Goal: Task Accomplishment & Management: Complete application form

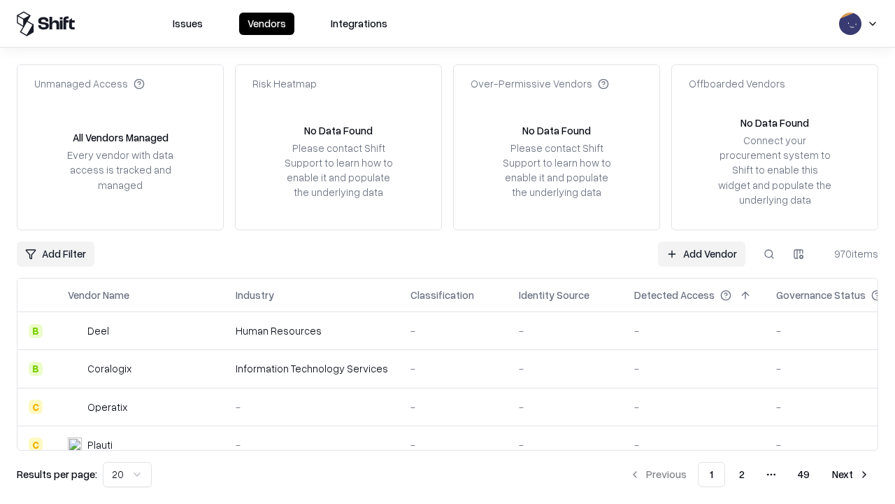
click at [702, 253] on link "Add Vendor" at bounding box center [701, 253] width 87 height 25
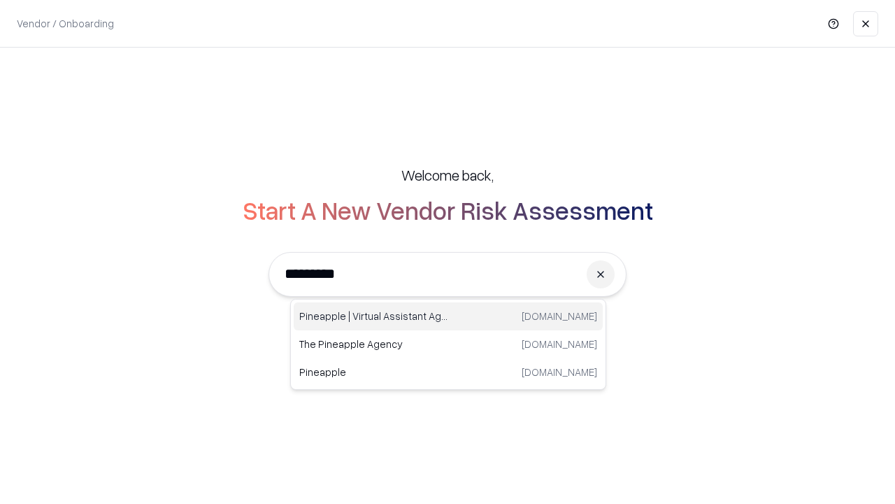
click at [448, 316] on div "Pineapple | Virtual Assistant Agency [DOMAIN_NAME]" at bounding box center [448, 316] width 309 height 28
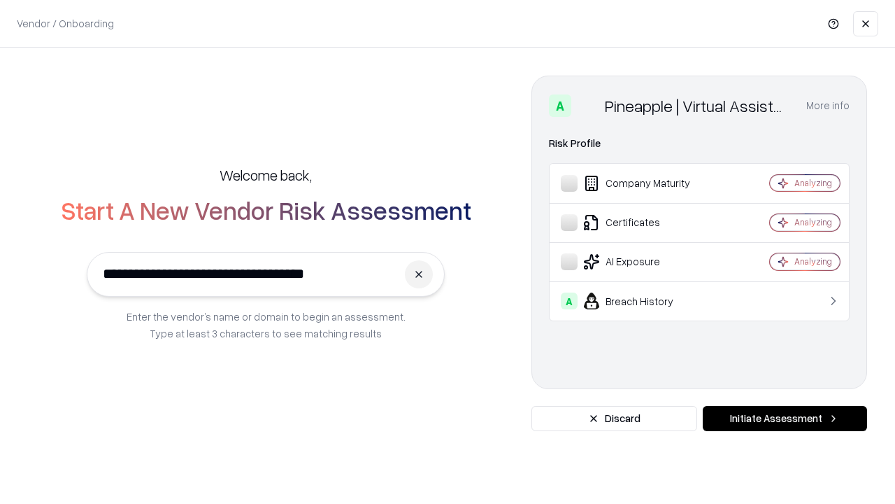
type input "**********"
click at [785, 418] on button "Initiate Assessment" at bounding box center [785, 418] width 164 height 25
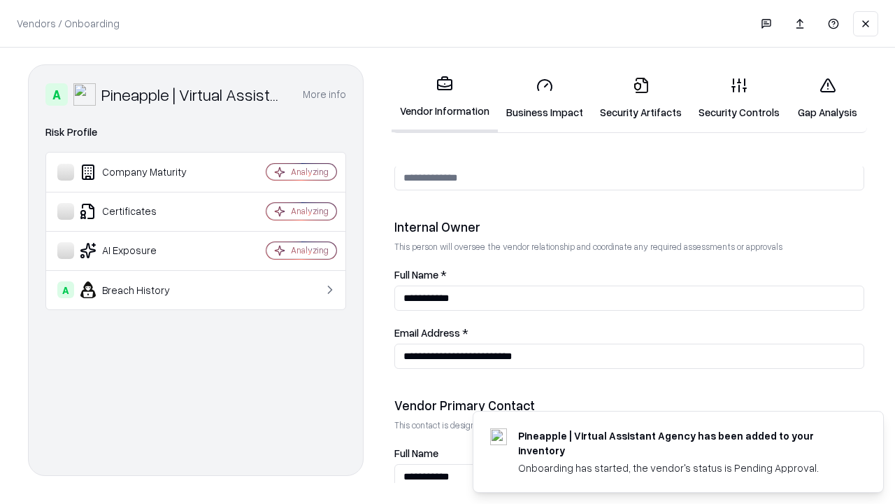
scroll to position [725, 0]
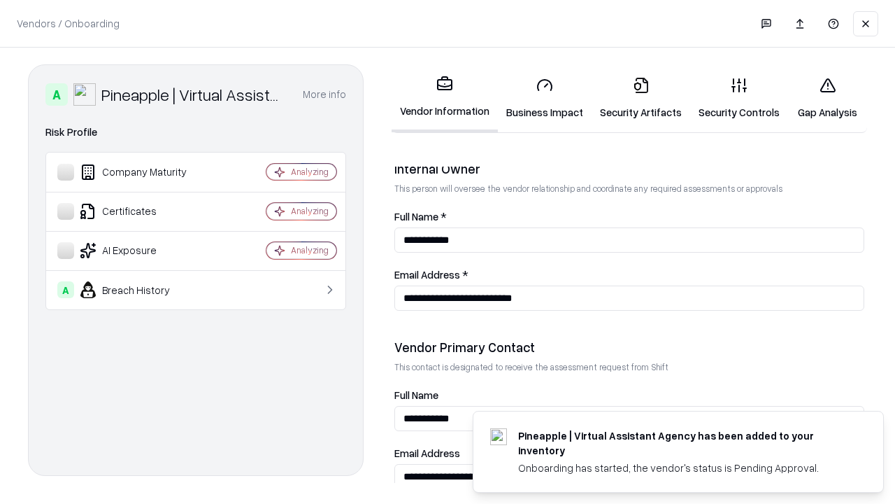
click at [545, 98] on link "Business Impact" at bounding box center [545, 98] width 94 height 65
click at [641, 98] on link "Security Artifacts" at bounding box center [641, 98] width 99 height 65
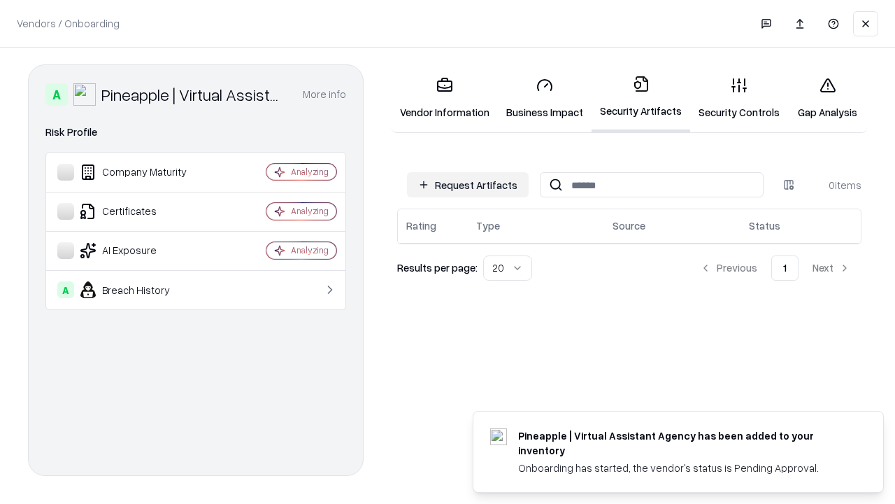
click at [468, 185] on button "Request Artifacts" at bounding box center [468, 184] width 122 height 25
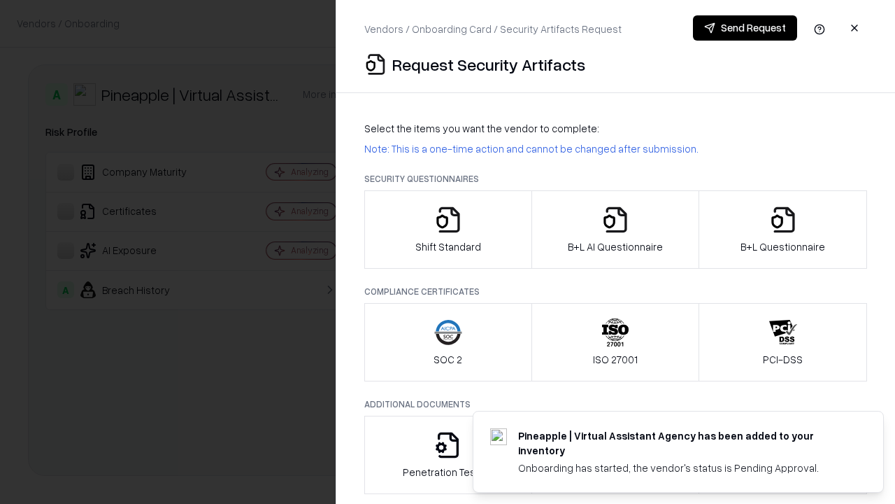
click at [448, 229] on icon "button" at bounding box center [448, 220] width 28 height 28
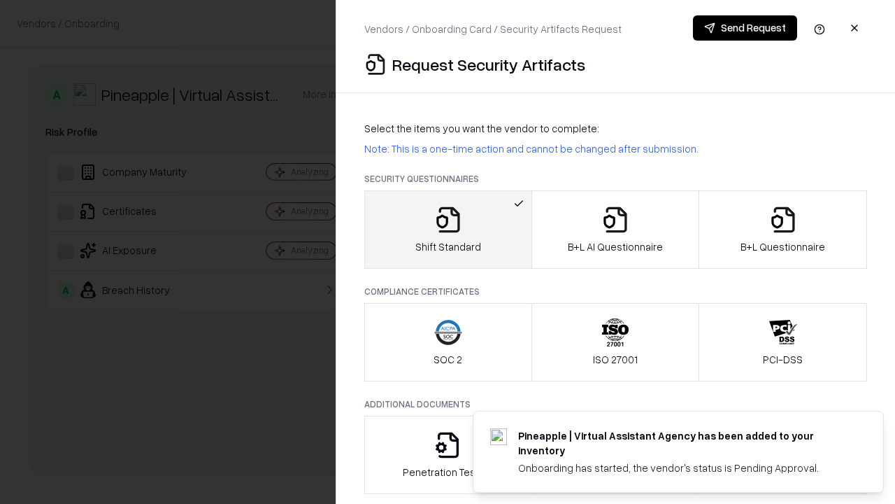
click at [745, 28] on button "Send Request" at bounding box center [745, 27] width 104 height 25
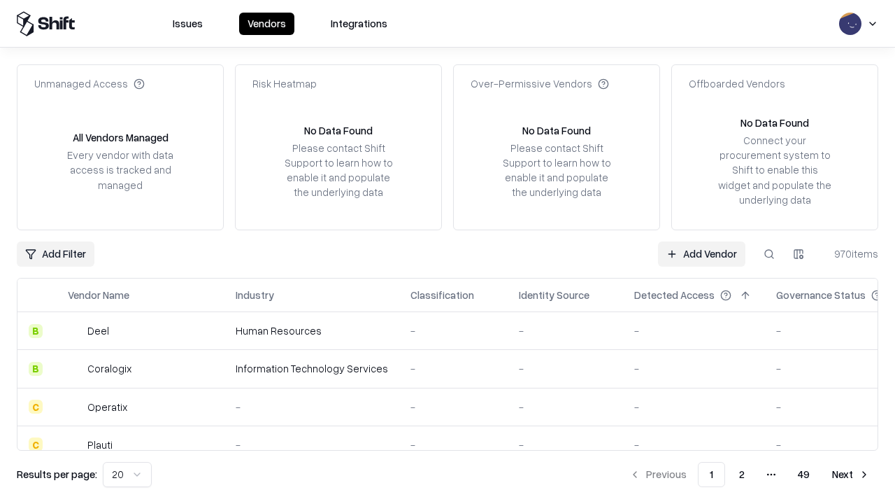
click at [769, 253] on button at bounding box center [769, 253] width 25 height 25
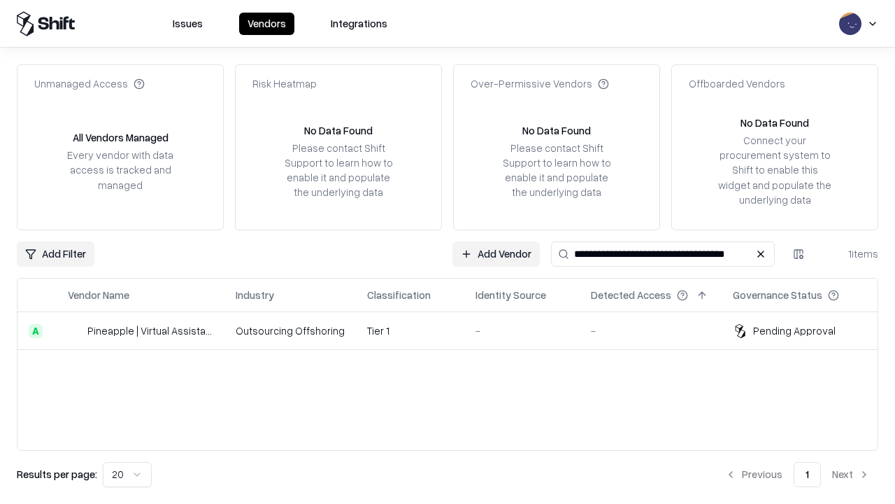
type input "**********"
click at [456, 330] on td "Tier 1" at bounding box center [410, 331] width 108 height 38
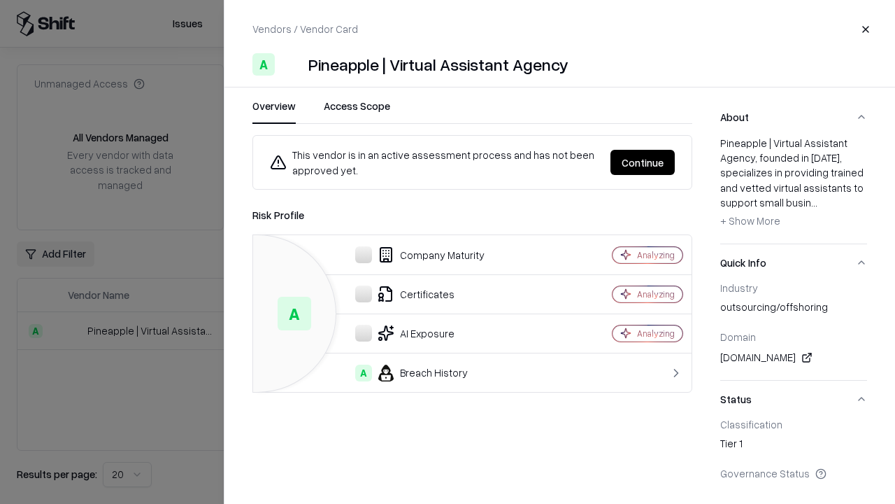
click at [643, 162] on button "Continue" at bounding box center [643, 162] width 64 height 25
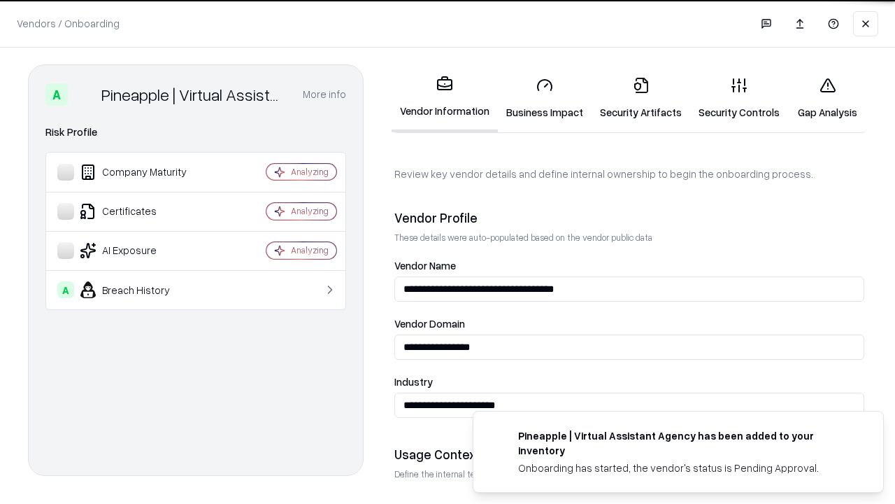
click at [641, 98] on link "Security Artifacts" at bounding box center [641, 98] width 99 height 65
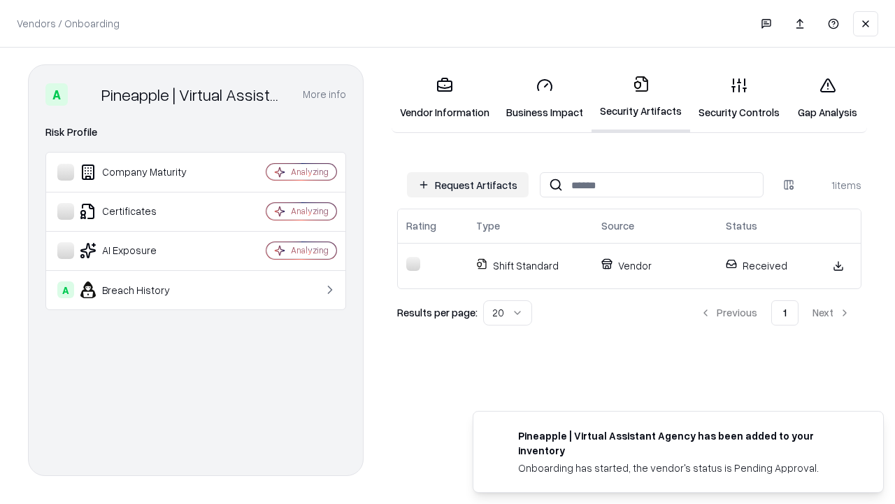
click at [828, 98] on link "Gap Analysis" at bounding box center [827, 98] width 79 height 65
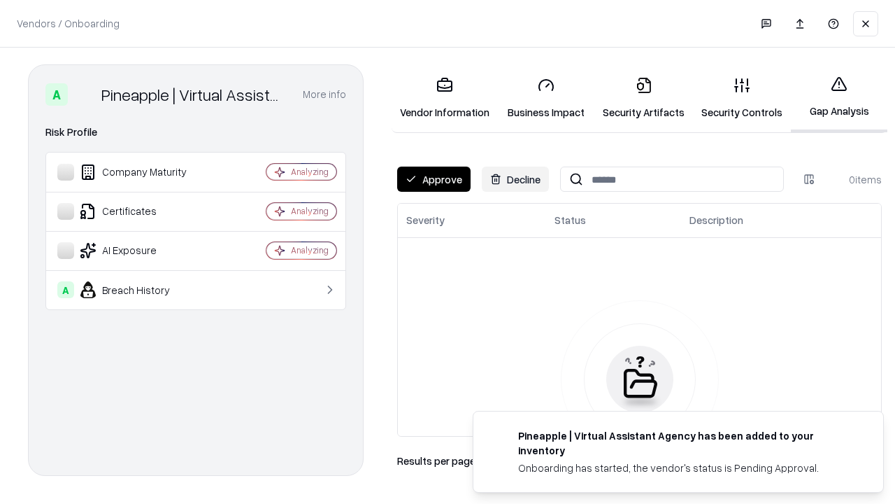
click at [434, 179] on button "Approve" at bounding box center [433, 178] width 73 height 25
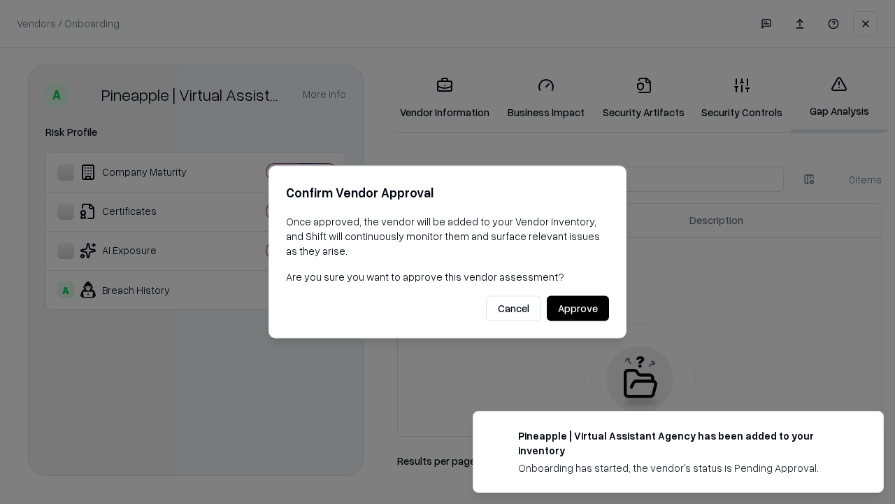
click at [578, 308] on button "Approve" at bounding box center [578, 308] width 62 height 25
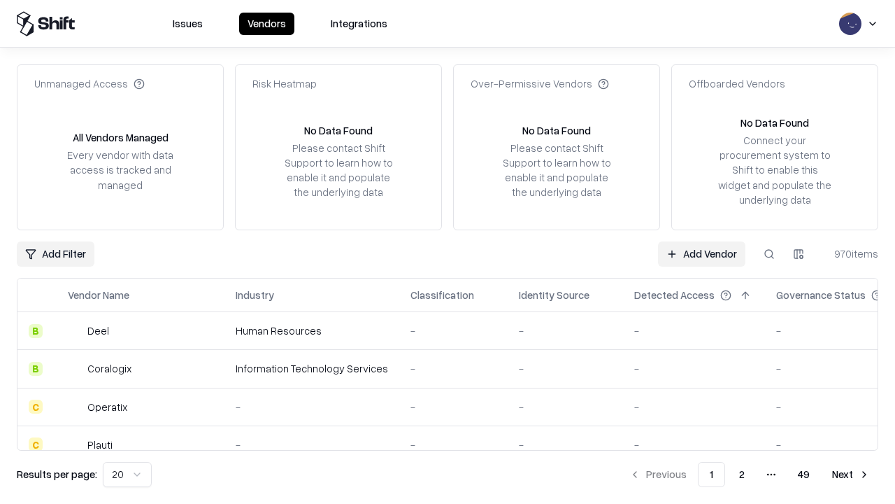
type input "**********"
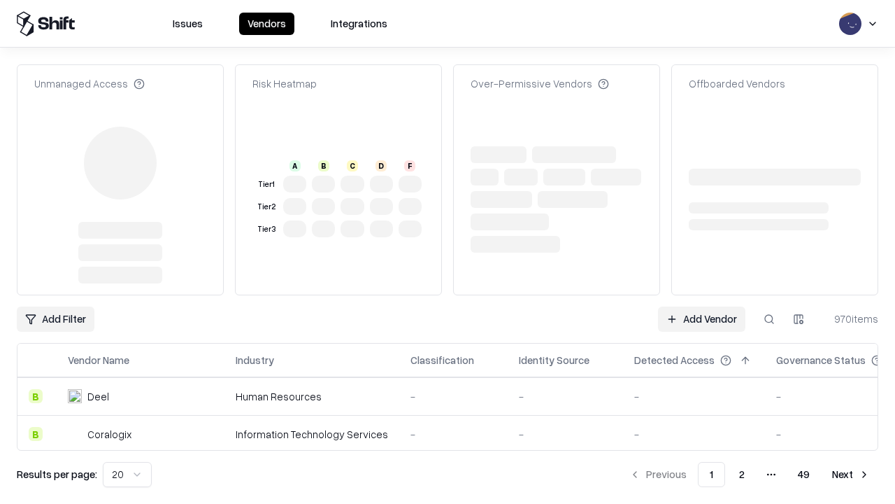
click at [702, 306] on link "Add Vendor" at bounding box center [701, 318] width 87 height 25
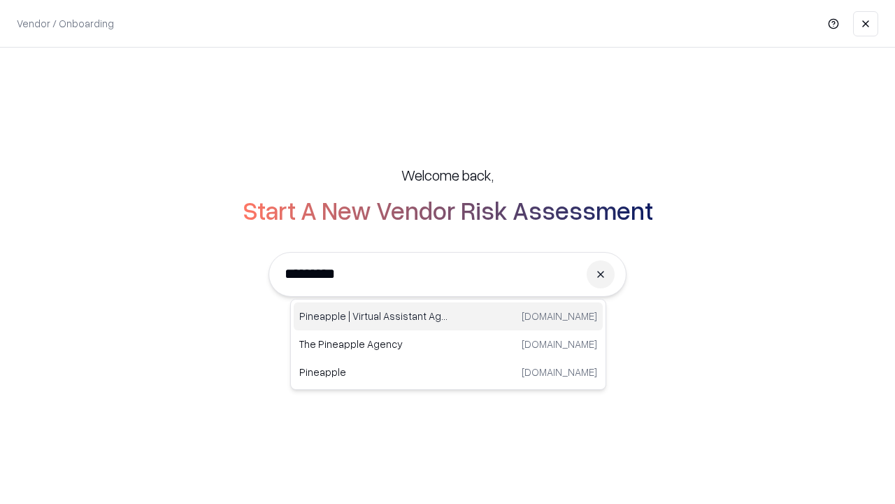
click at [448, 316] on div "Pineapple | Virtual Assistant Agency [DOMAIN_NAME]" at bounding box center [448, 316] width 309 height 28
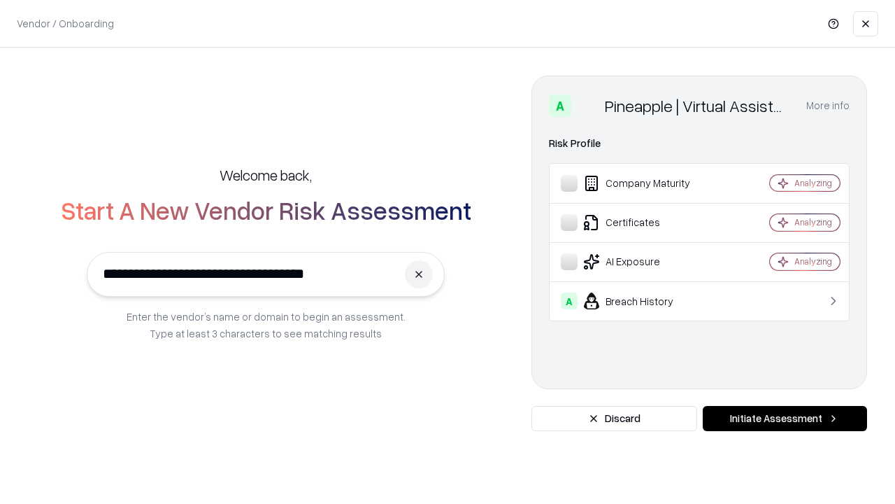
type input "**********"
click at [785, 418] on button "Initiate Assessment" at bounding box center [785, 418] width 164 height 25
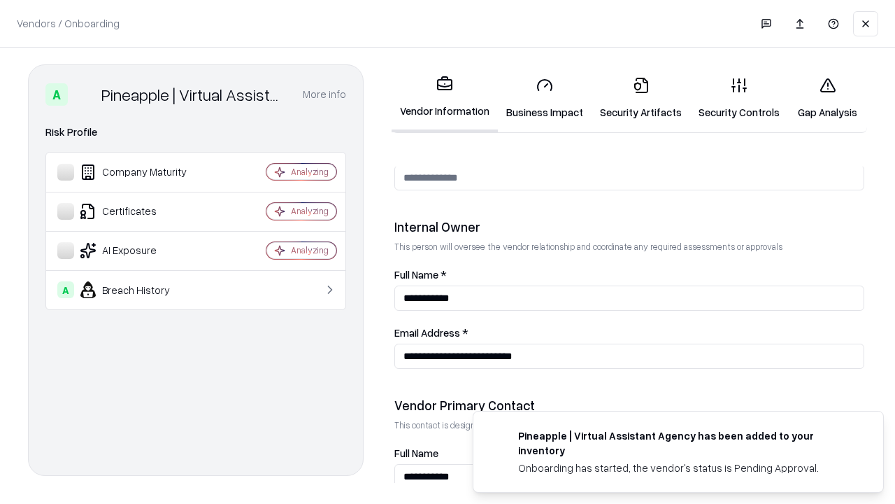
scroll to position [725, 0]
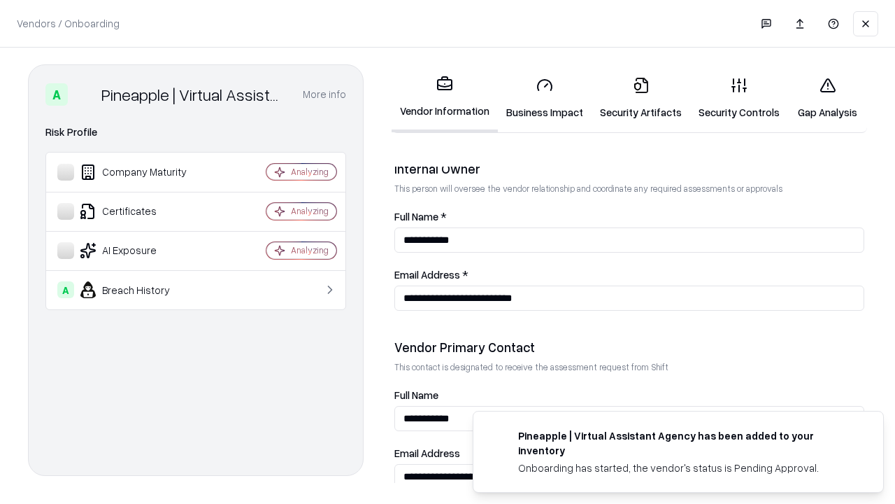
click at [828, 98] on link "Gap Analysis" at bounding box center [827, 98] width 79 height 65
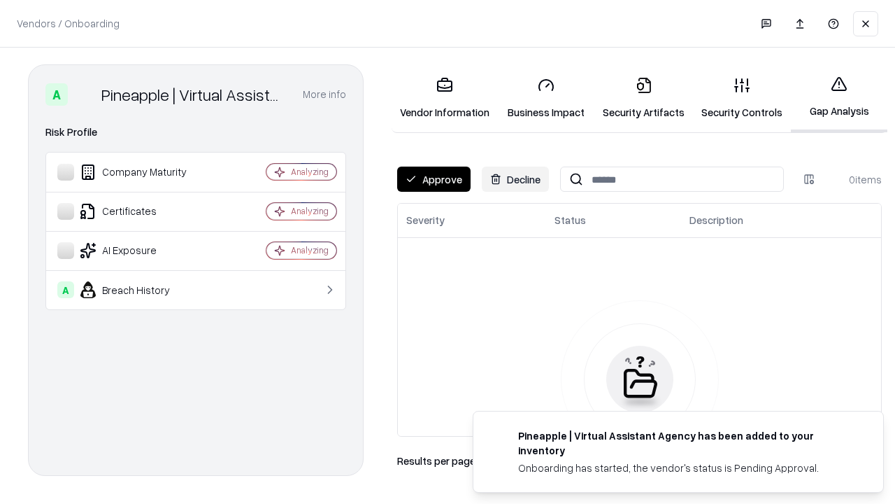
click at [434, 179] on button "Approve" at bounding box center [433, 178] width 73 height 25
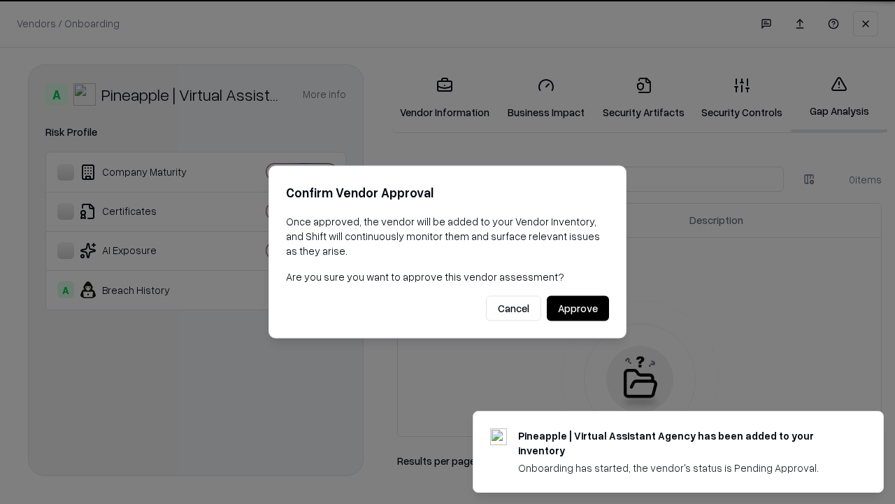
click at [578, 308] on button "Approve" at bounding box center [578, 308] width 62 height 25
